Goal: Information Seeking & Learning: Learn about a topic

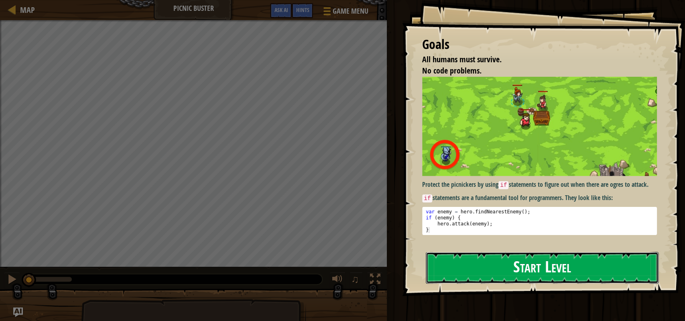
click at [534, 263] on button "Start Level" at bounding box center [542, 268] width 233 height 32
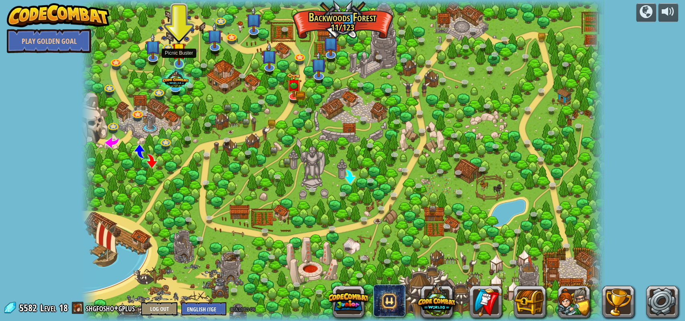
click at [183, 52] on img at bounding box center [179, 49] width 14 height 31
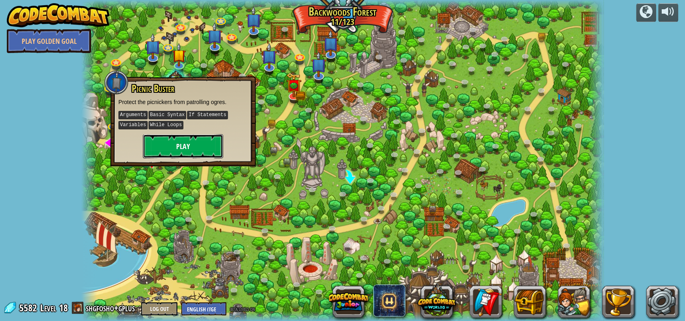
click at [192, 142] on button "Play" at bounding box center [183, 146] width 80 height 24
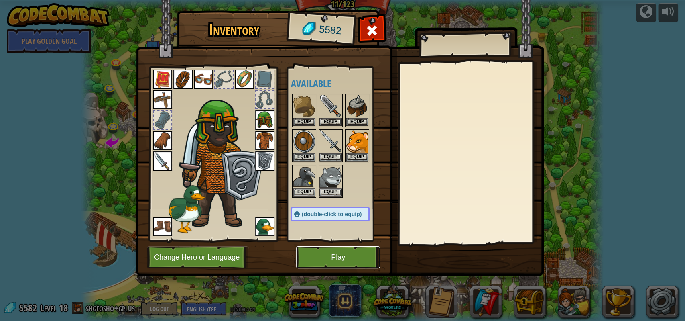
click at [332, 247] on button "Play" at bounding box center [338, 257] width 84 height 22
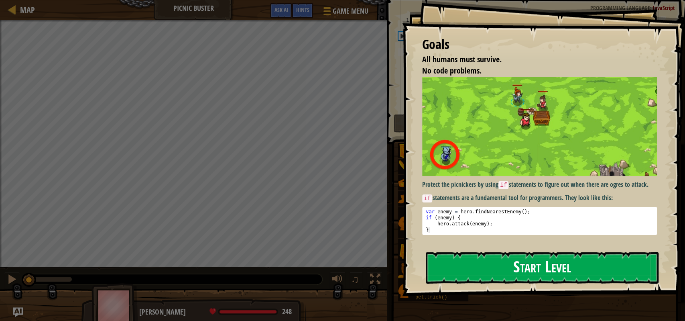
click at [534, 275] on button "Start Level" at bounding box center [542, 268] width 233 height 32
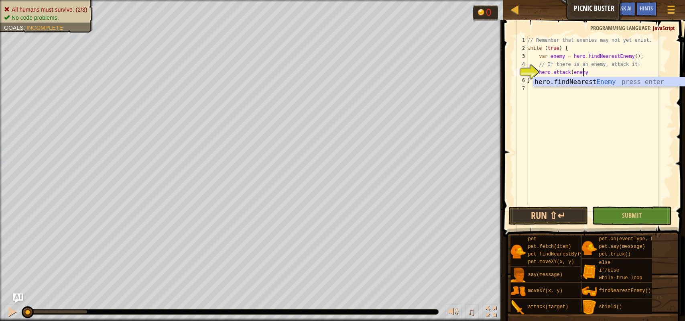
type textarea "hero.attack(enemy)"
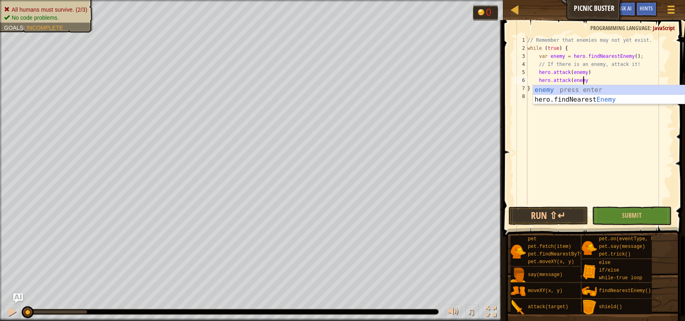
scroll to position [4, 4]
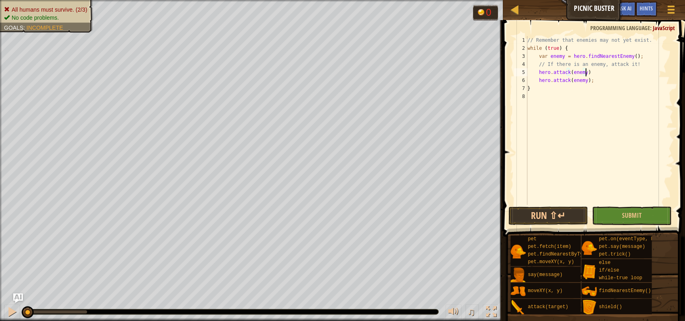
click at [618, 73] on div "// Remember that enemies may not yet exist. while ( true ) { var enemy = hero .…" at bounding box center [599, 128] width 147 height 185
click at [594, 87] on div "// Remember that enemies may not yet exist. while ( true ) { var enemy = hero .…" at bounding box center [599, 128] width 147 height 185
click at [633, 66] on div "// Remember that enemies may not yet exist. while ( true ) { var enemy = hero .…" at bounding box center [599, 128] width 147 height 185
type textarea "// If there is an enemy, attack it!"
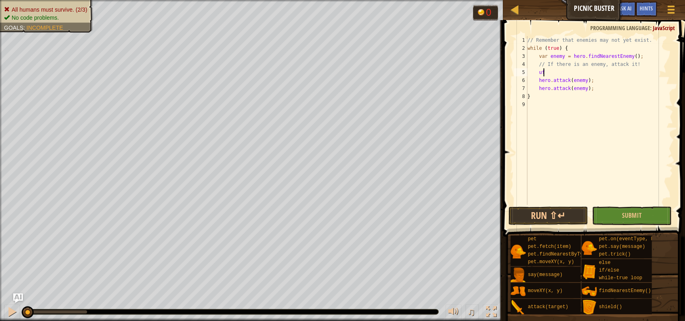
type textarea "u"
click at [632, 90] on div "// Remember that enemies may not yet exist. while ( true ) { var enemy = hero .…" at bounding box center [599, 128] width 147 height 185
type textarea "hero.attack(enemy);"
type textarea "}"
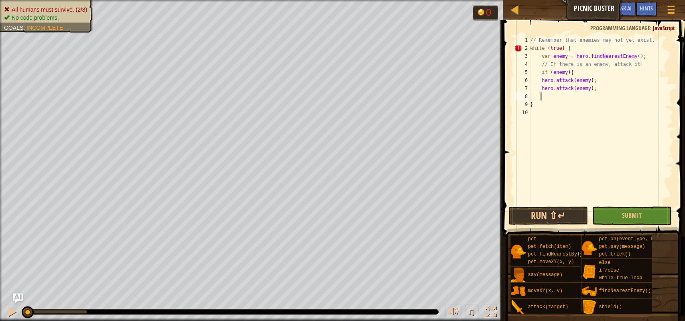
scroll to position [4, 1]
click at [595, 130] on div "// Remember that enemies may not yet exist. while ( true ) { var enemy = hero .…" at bounding box center [601, 128] width 145 height 185
click at [614, 214] on button "Submit" at bounding box center [631, 215] width 79 height 18
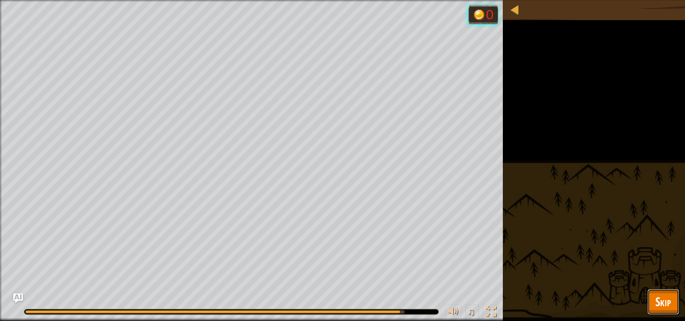
click at [662, 306] on span "Skip" at bounding box center [664, 301] width 16 height 16
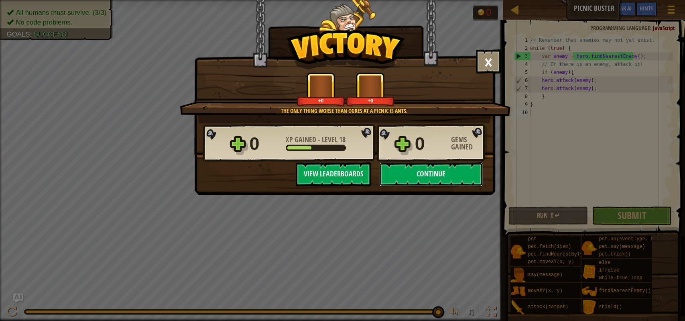
click at [438, 174] on button "Continue" at bounding box center [431, 174] width 104 height 24
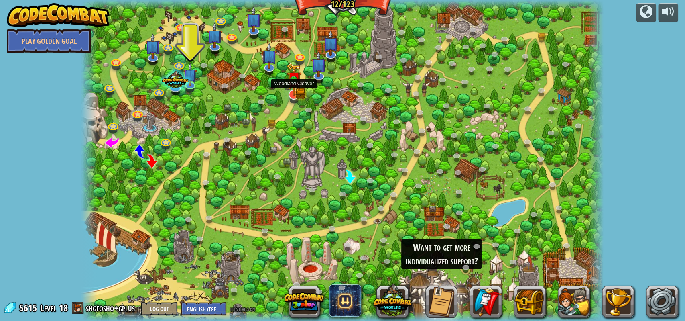
click at [296, 86] on img at bounding box center [294, 79] width 15 height 33
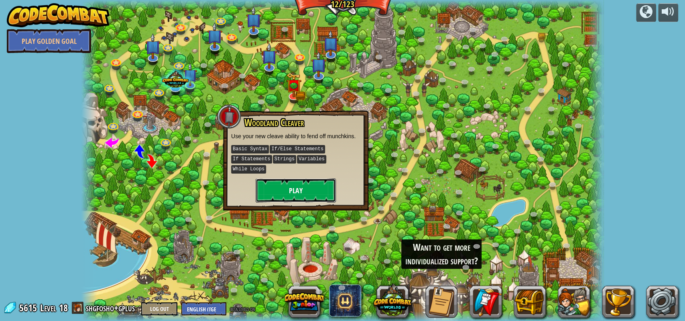
click at [286, 184] on button "Play" at bounding box center [296, 190] width 80 height 24
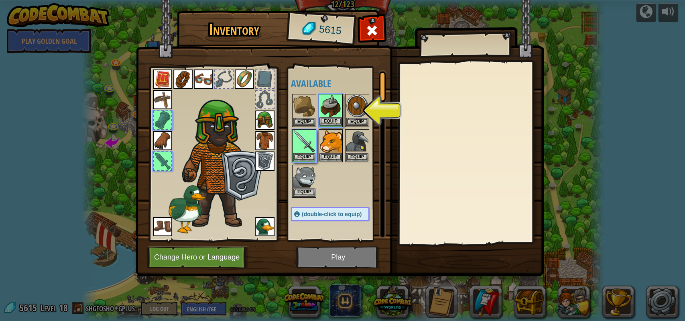
click at [334, 108] on img at bounding box center [331, 106] width 22 height 22
